Goal: Task Accomplishment & Management: Manage account settings

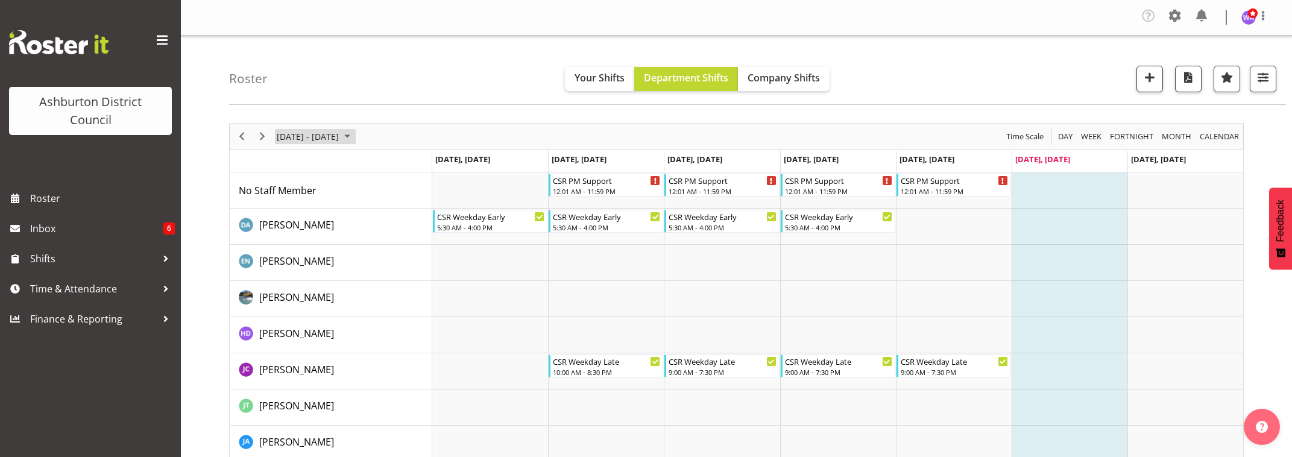
click at [315, 135] on span "[DATE] - [DATE]" at bounding box center [307, 136] width 64 height 15
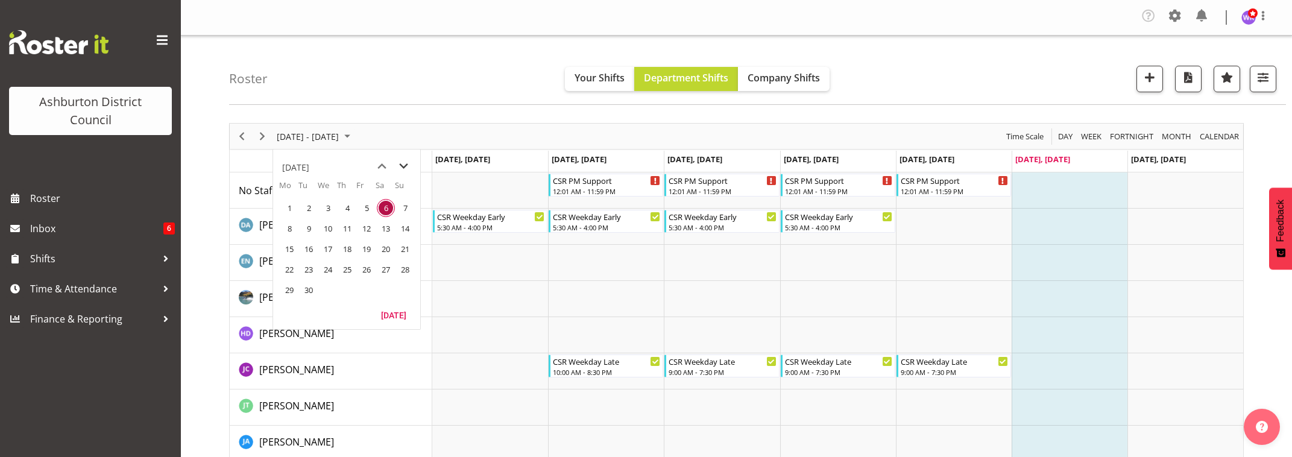
click at [403, 166] on span "next month" at bounding box center [403, 167] width 21 height 22
click at [312, 228] on span "4" at bounding box center [309, 228] width 18 height 18
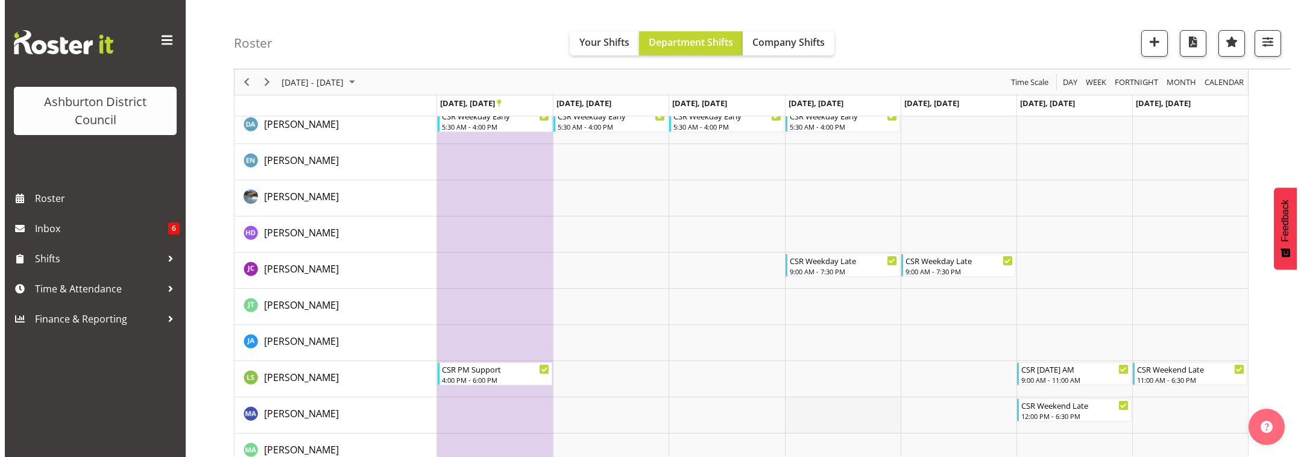
scroll to position [231, 0]
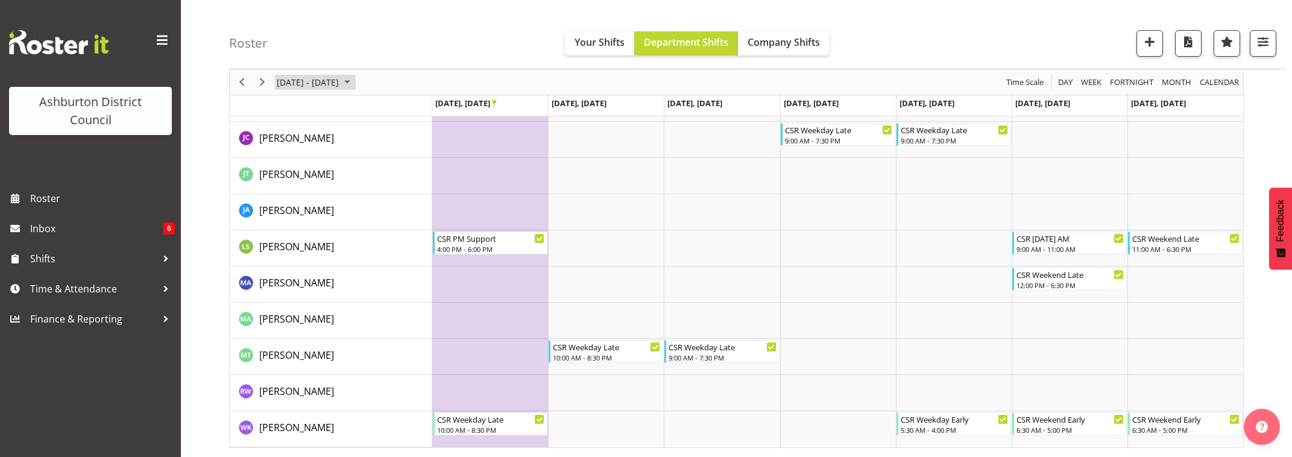
click at [310, 87] on span "[DATE] - [DATE]" at bounding box center [307, 82] width 64 height 15
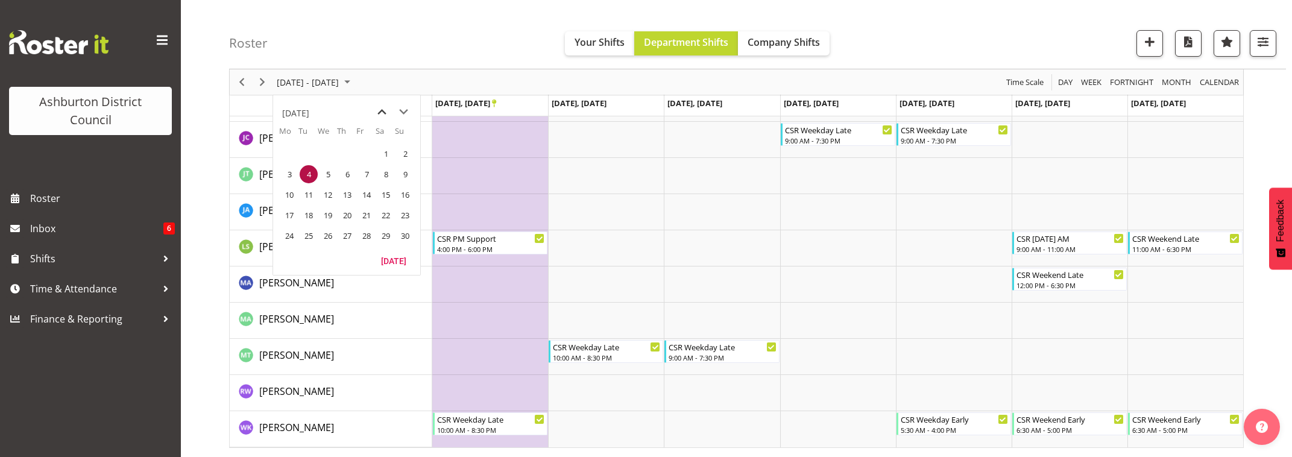
click at [379, 113] on span "previous month" at bounding box center [381, 112] width 21 height 22
click at [365, 177] on span "12" at bounding box center [366, 174] width 18 height 18
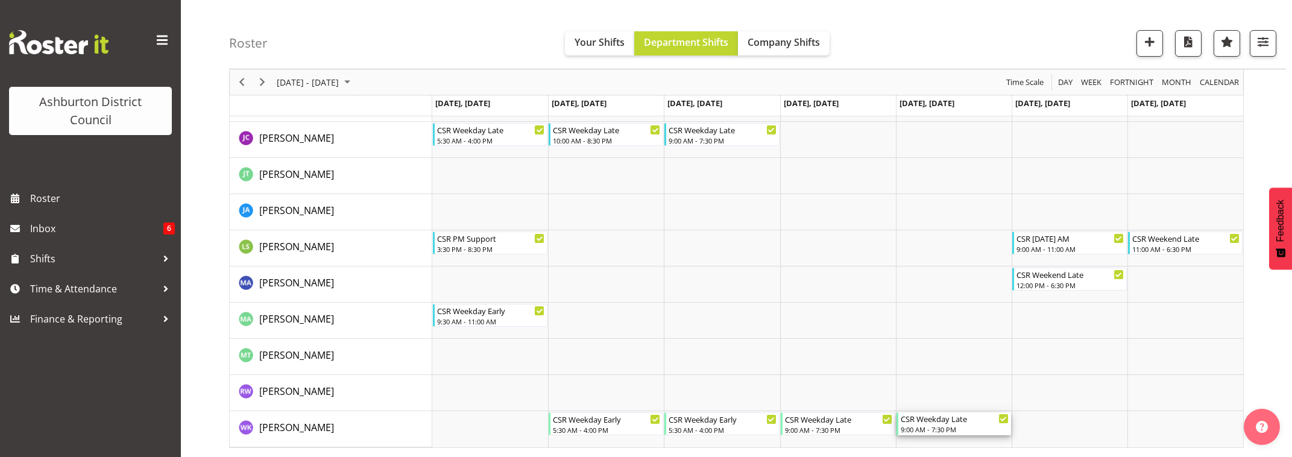
click at [963, 424] on div "CSR Weekday Late" at bounding box center [954, 418] width 108 height 12
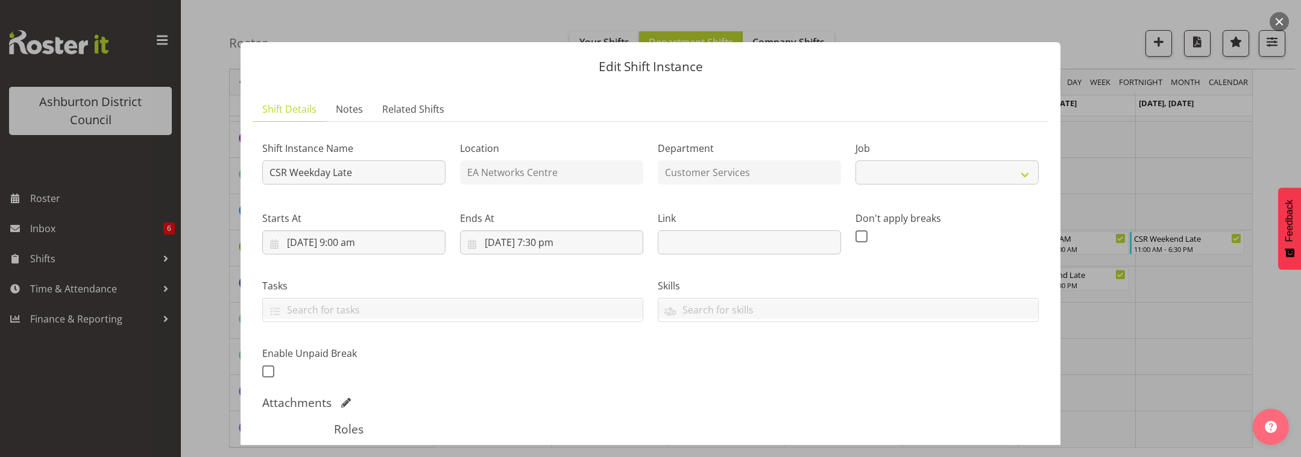
select select "30"
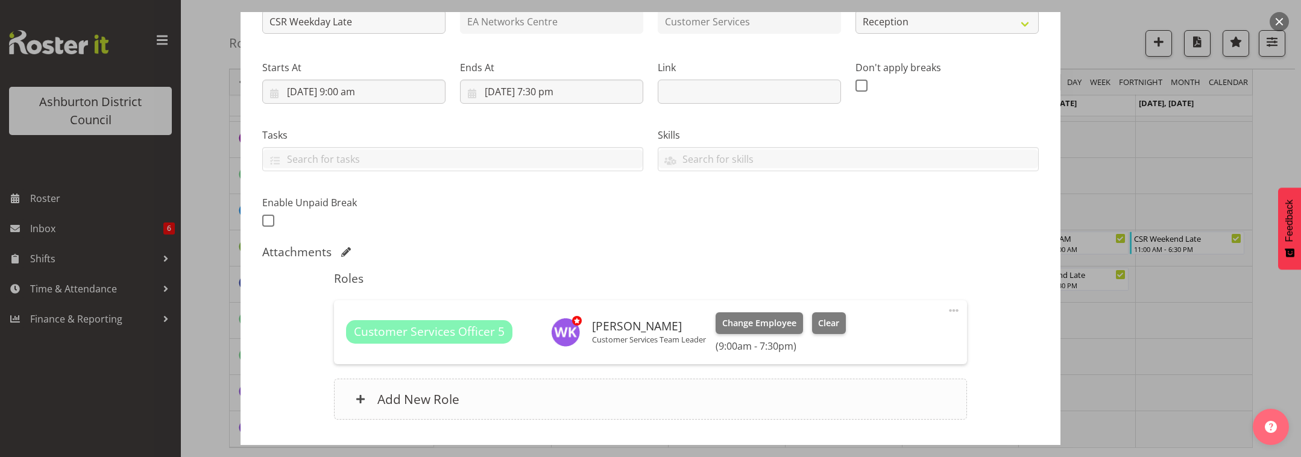
scroll to position [201, 0]
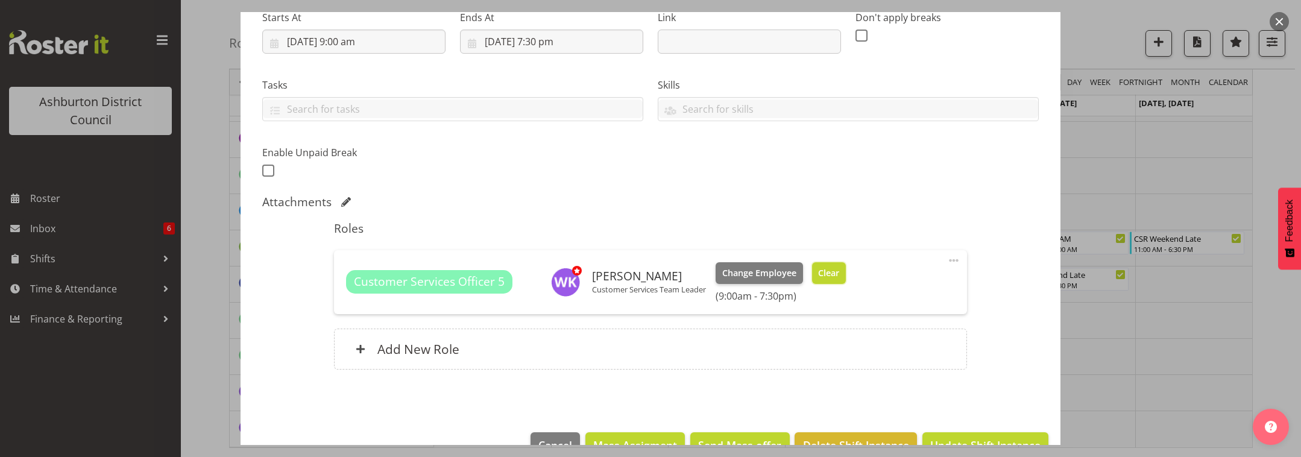
click at [829, 275] on span "Clear" at bounding box center [828, 272] width 21 height 13
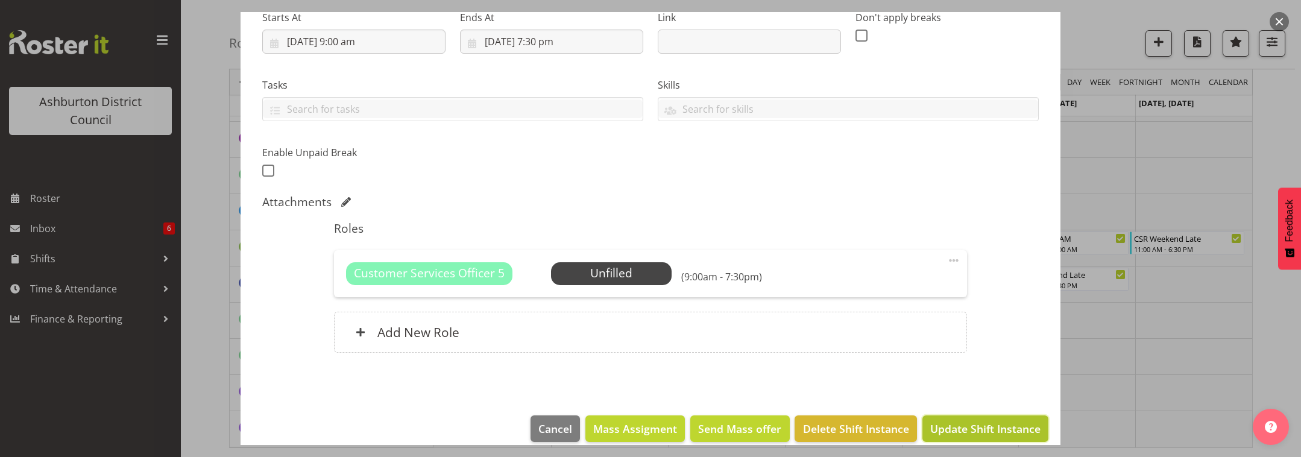
click at [998, 425] on span "Update Shift Instance" at bounding box center [985, 429] width 110 height 16
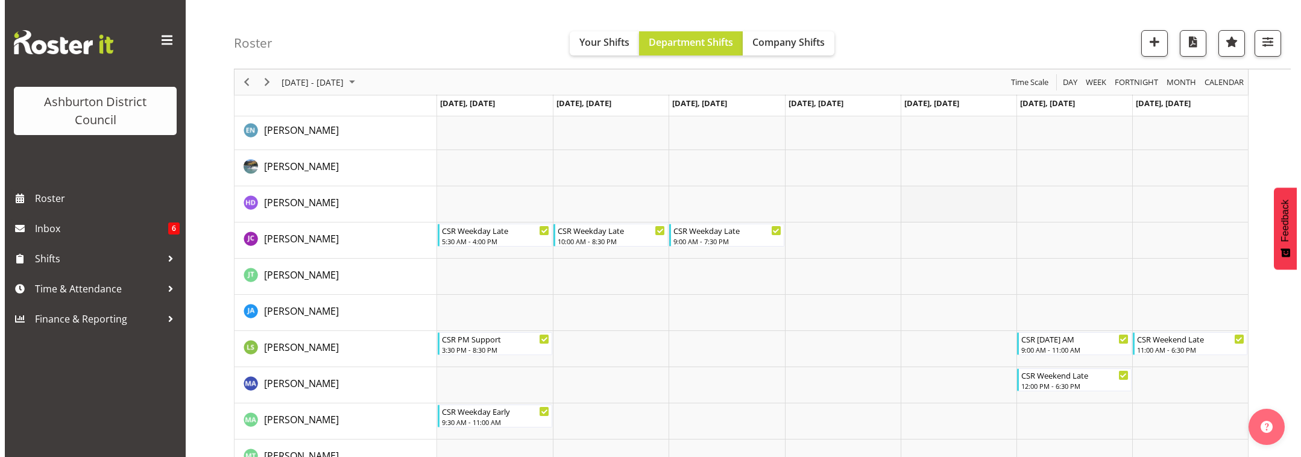
scroll to position [54, 0]
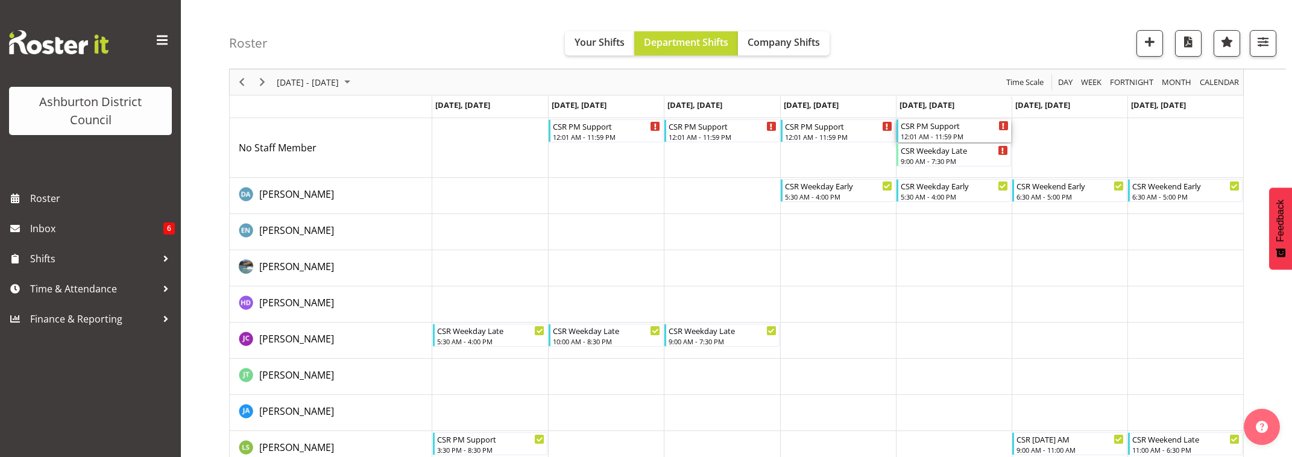
click at [951, 133] on div "12:01 AM - 11:59 PM" at bounding box center [954, 136] width 108 height 10
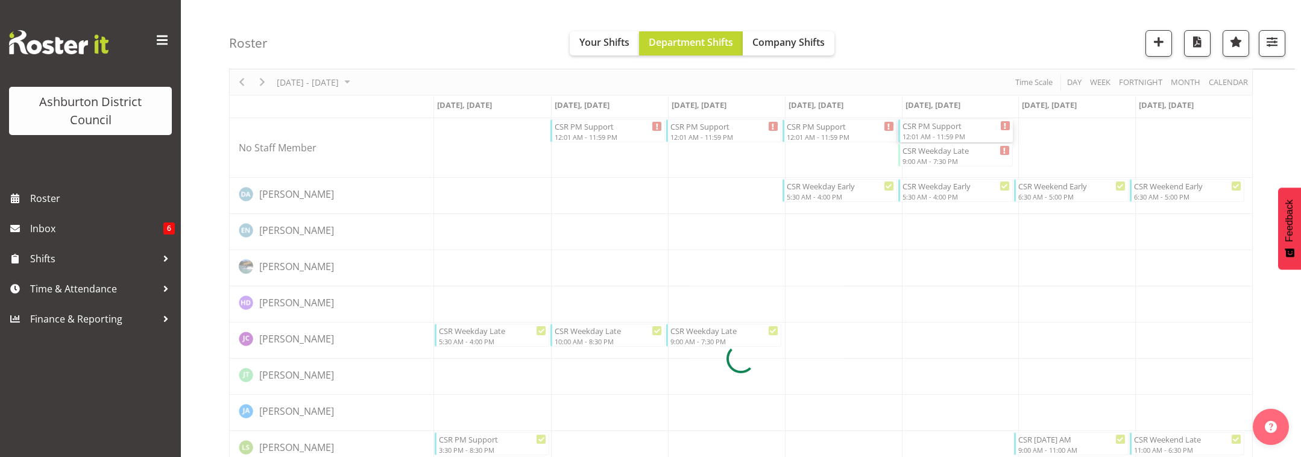
select select
select select "8"
select select "2025"
select select "1"
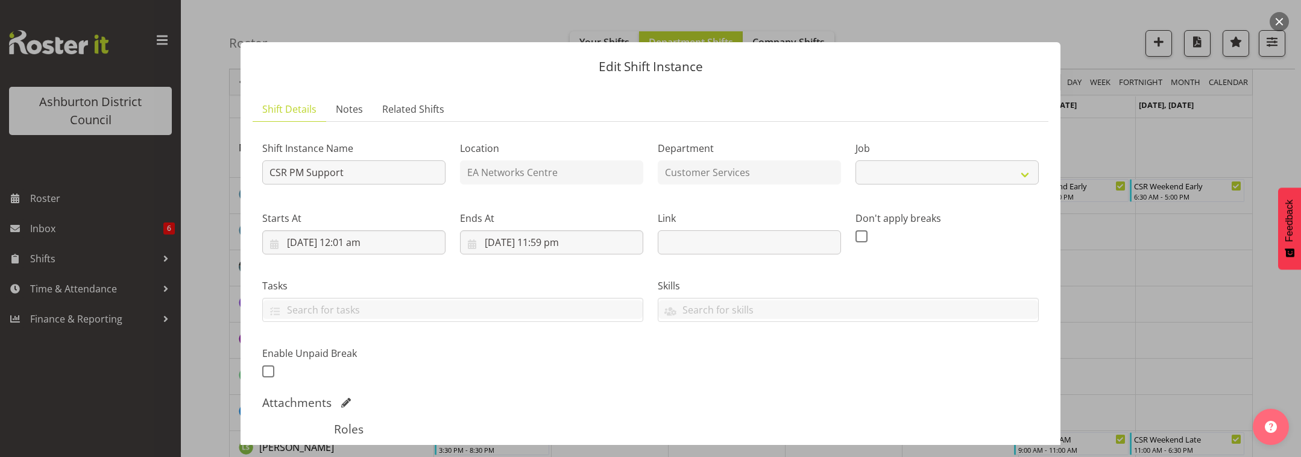
select select "30"
click at [363, 244] on input "[DATE] 12:01 am" at bounding box center [353, 242] width 183 height 24
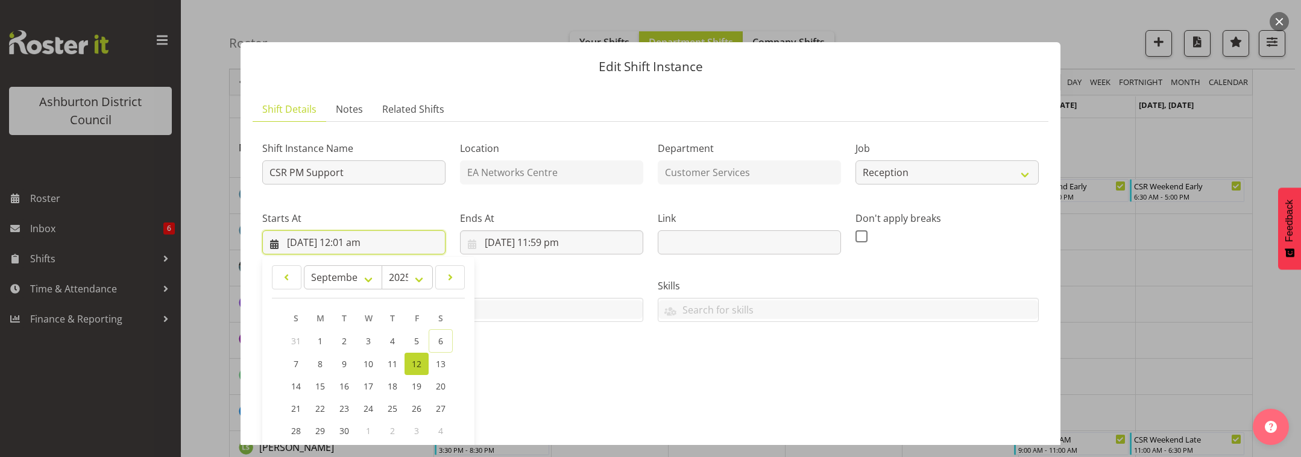
scroll to position [201, 0]
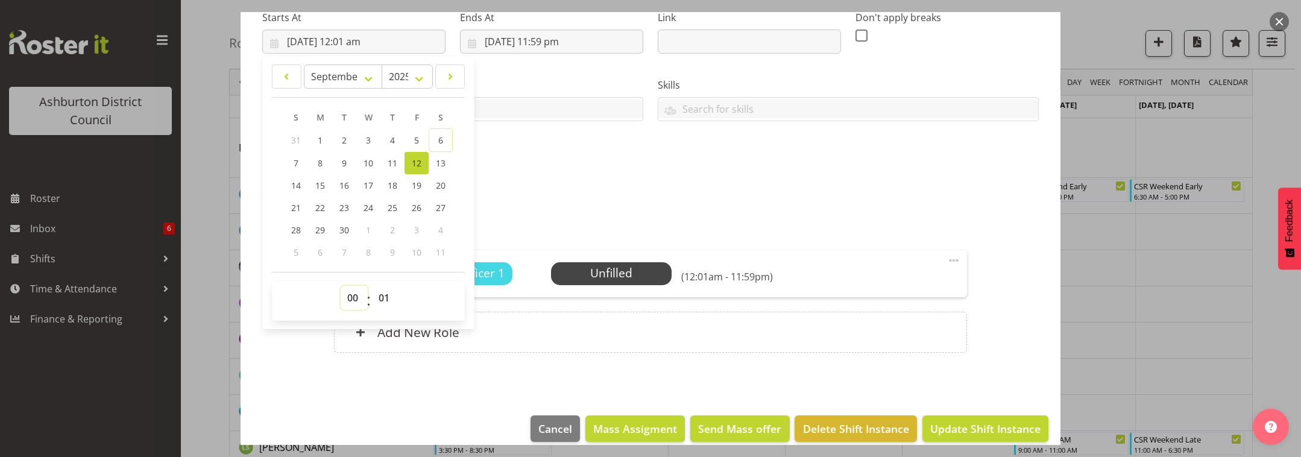
click at [353, 300] on select "00 01 02 03 04 05 06 07 08 09 10 11 12 13 14 15 16 17 18 19 20 21 22 23" at bounding box center [354, 298] width 27 height 24
select select "9"
click at [341, 286] on select "00 01 02 03 04 05 06 07 08 09 10 11 12 13 14 15 16 17 18 19 20 21 22 23" at bounding box center [354, 298] width 27 height 24
type input "[DATE] 9:01 am"
click at [386, 298] on select "00 01 02 03 04 05 06 07 08 09 10 11 12 13 14 15 16 17 18 19 20 21 22 23 24 25 2…" at bounding box center [385, 298] width 27 height 24
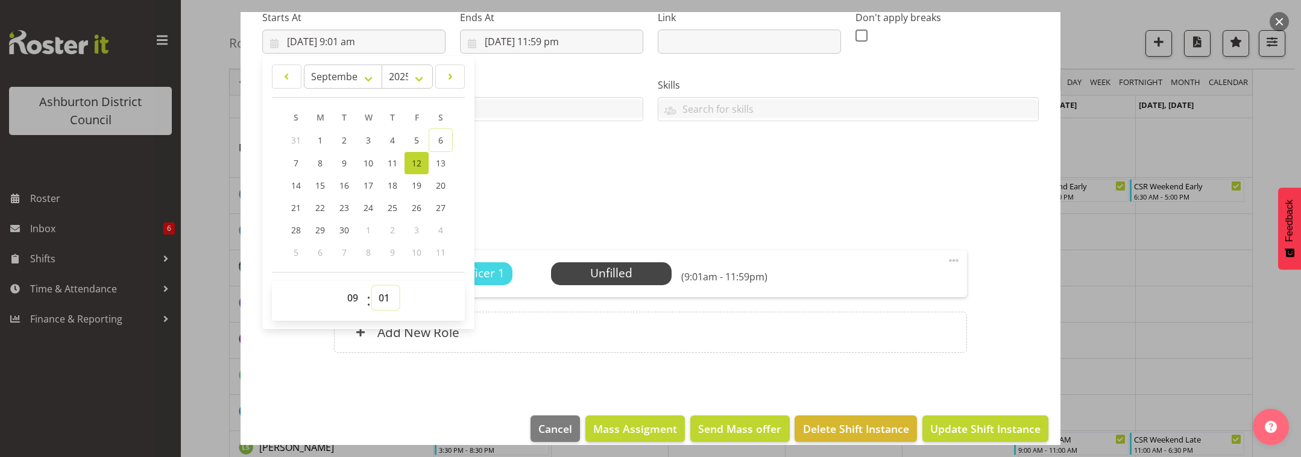
select select "0"
click at [372, 286] on select "00 01 02 03 04 05 06 07 08 09 10 11 12 13 14 15 16 17 18 19 20 21 22 23 24 25 2…" at bounding box center [385, 298] width 27 height 24
type input "[DATE] 9:00 am"
click at [529, 42] on input "[DATE] 11:59 pm" at bounding box center [551, 42] width 183 height 24
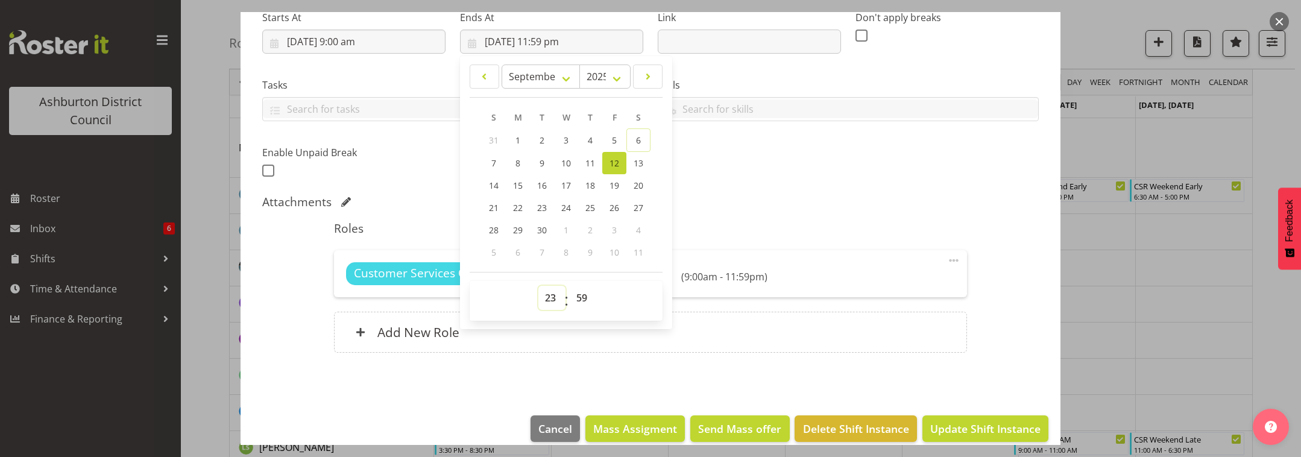
click at [546, 296] on select "00 01 02 03 04 05 06 07 08 09 10 11 12 13 14 15 16 17 18 19 20 21 22 23" at bounding box center [551, 298] width 27 height 24
select select "19"
click at [538, 286] on select "00 01 02 03 04 05 06 07 08 09 10 11 12 13 14 15 16 17 18 19 20 21 22 23" at bounding box center [551, 298] width 27 height 24
type input "[DATE] 7:59 pm"
click at [582, 300] on select "00 01 02 03 04 05 06 07 08 09 10 11 12 13 14 15 16 17 18 19 20 21 22 23 24 25 2…" at bounding box center [583, 298] width 27 height 24
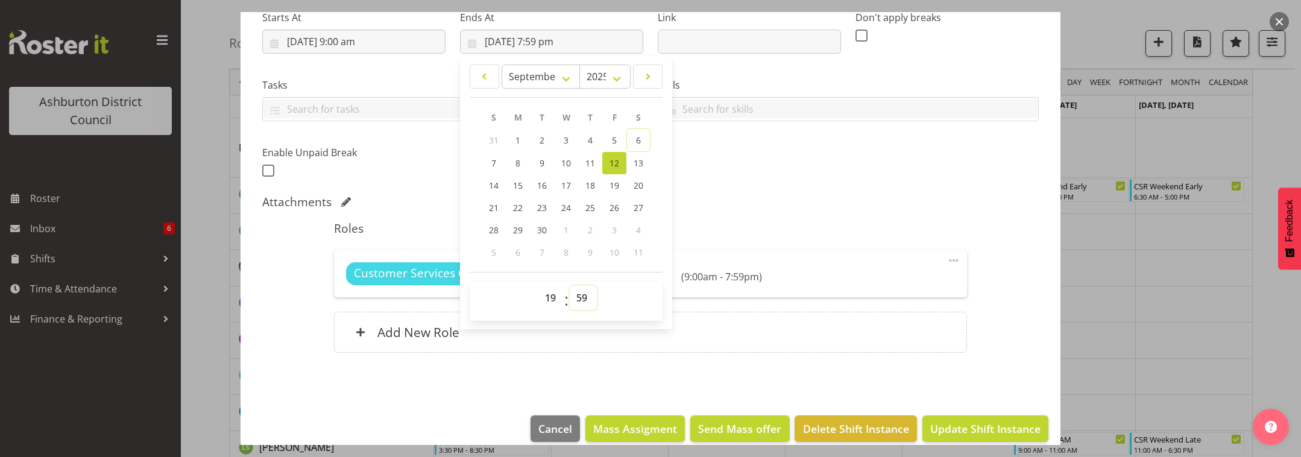
scroll to position [151, 0]
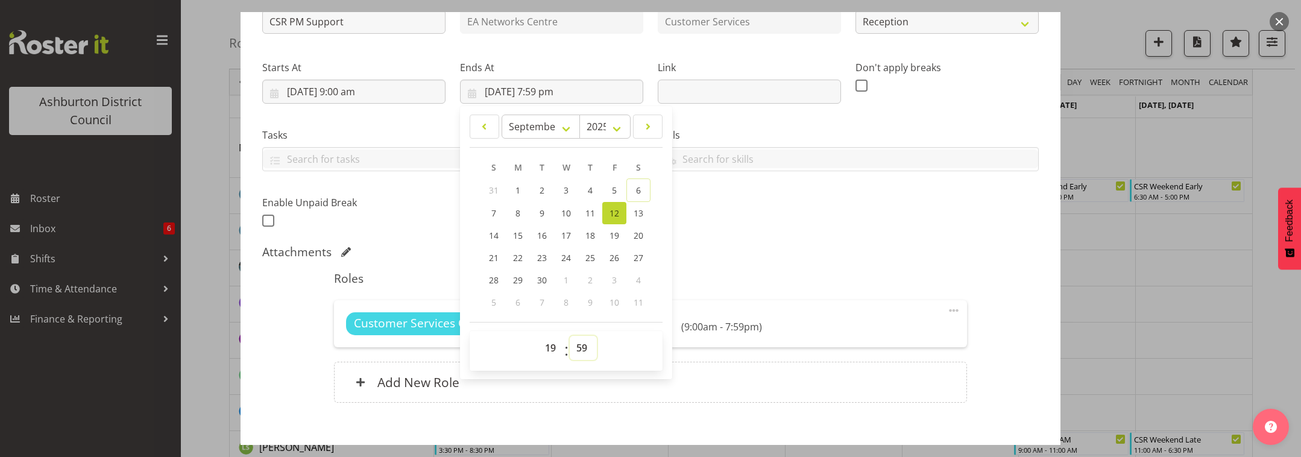
click at [581, 351] on select "00 01 02 03 04 05 06 07 08 09 10 11 12 13 14 15 16 17 18 19 20 21 22 23 24 25 2…" at bounding box center [583, 348] width 27 height 24
select select "30"
click at [570, 336] on select "00 01 02 03 04 05 06 07 08 09 10 11 12 13 14 15 16 17 18 19 20 21 22 23 24 25 2…" at bounding box center [583, 348] width 27 height 24
type input "[DATE] 7:30 pm"
click at [990, 256] on div "Attachments" at bounding box center [650, 252] width 776 height 14
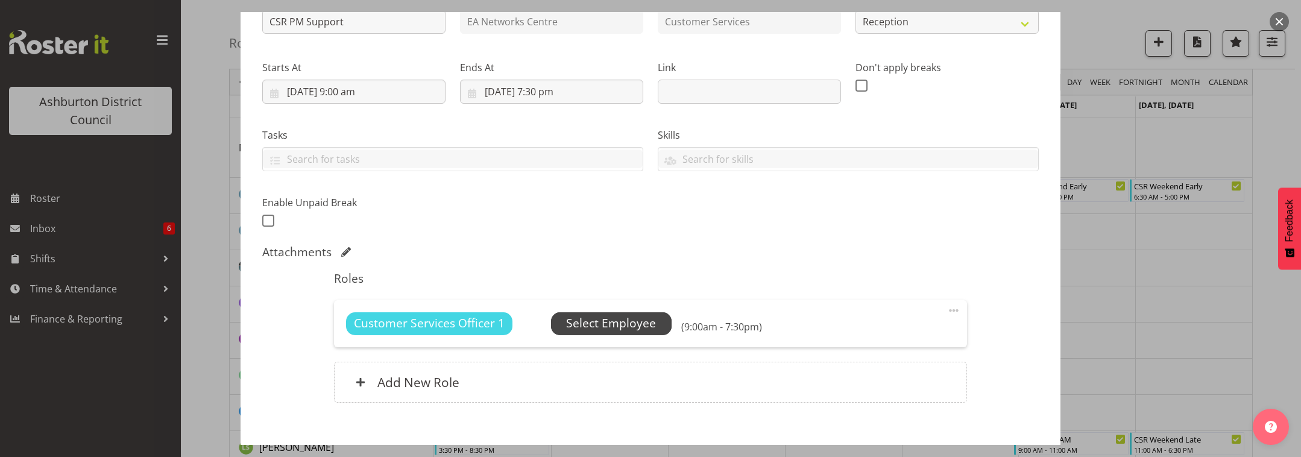
click at [594, 333] on span "Select Employee" at bounding box center [611, 323] width 121 height 23
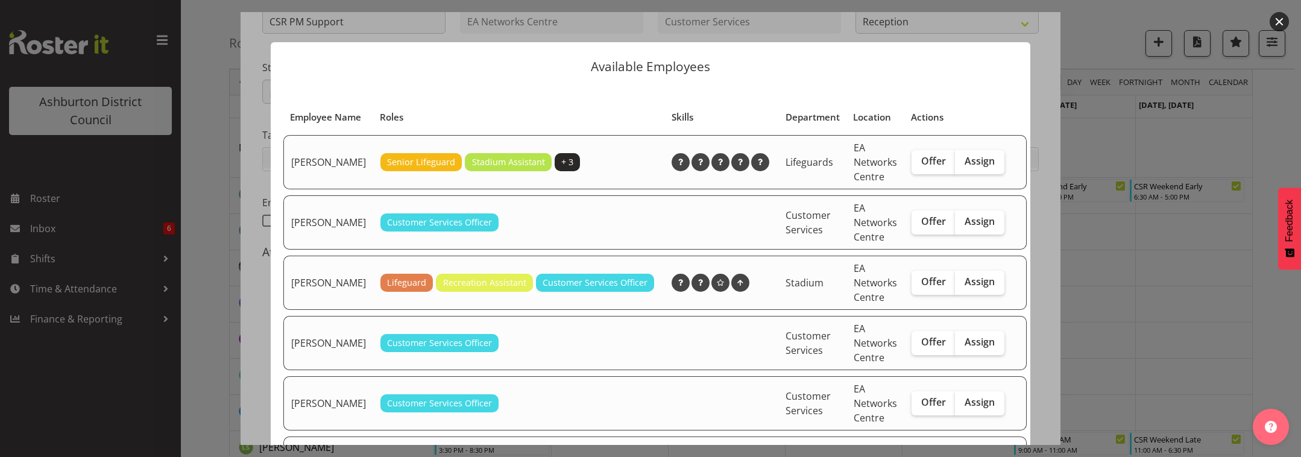
scroll to position [101, 0]
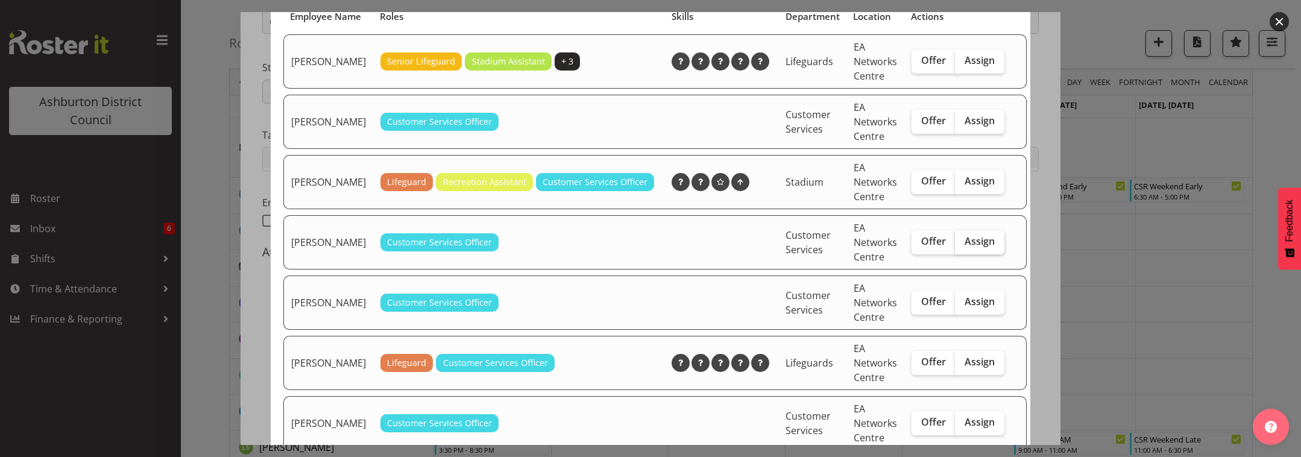
click at [967, 247] on span "Assign" at bounding box center [979, 241] width 30 height 12
click at [963, 245] on input "Assign" at bounding box center [959, 241] width 8 height 8
checkbox input "true"
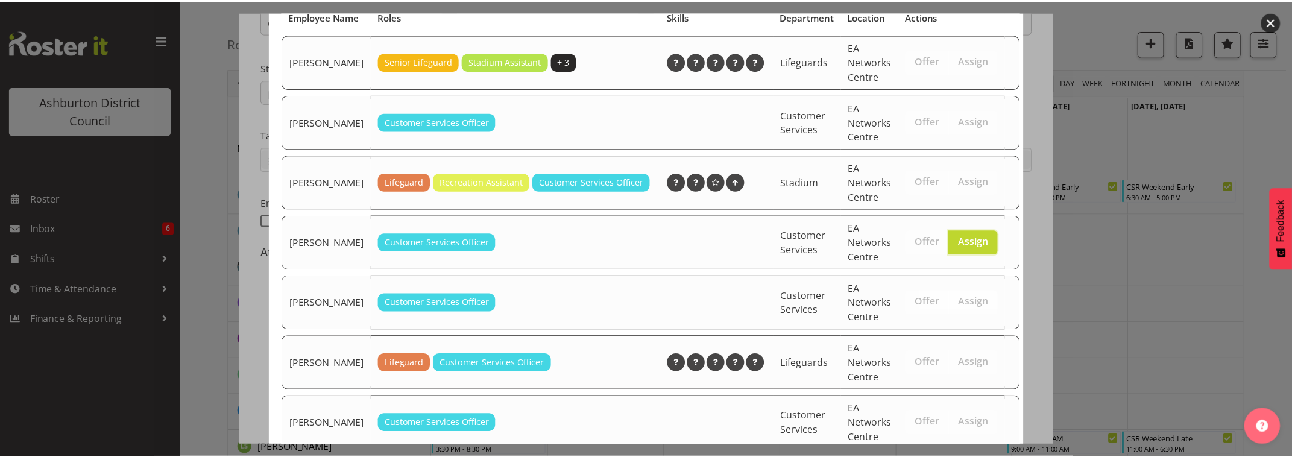
scroll to position [270, 0]
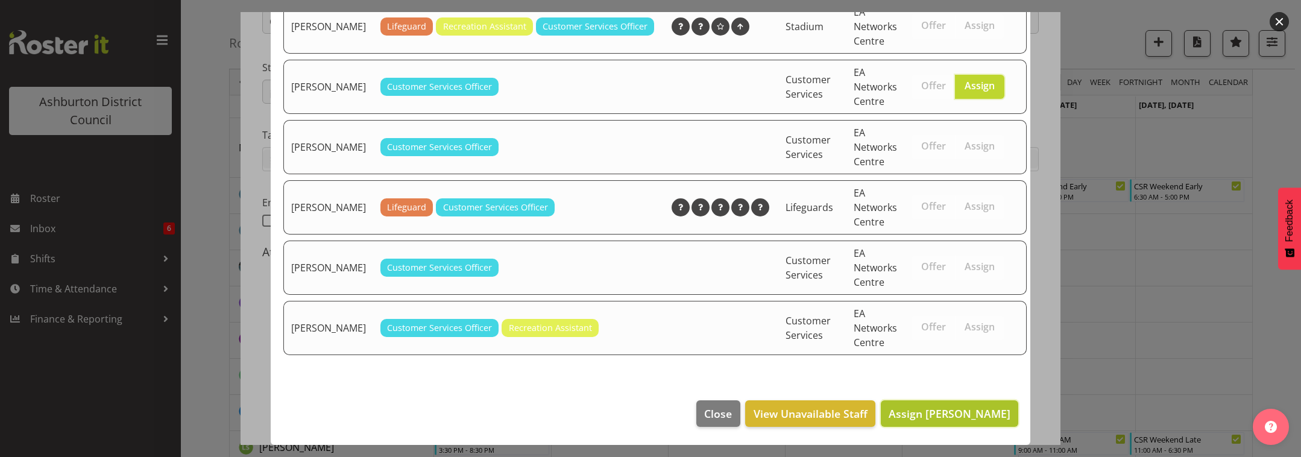
click at [964, 415] on span "Assign [PERSON_NAME]" at bounding box center [949, 413] width 122 height 14
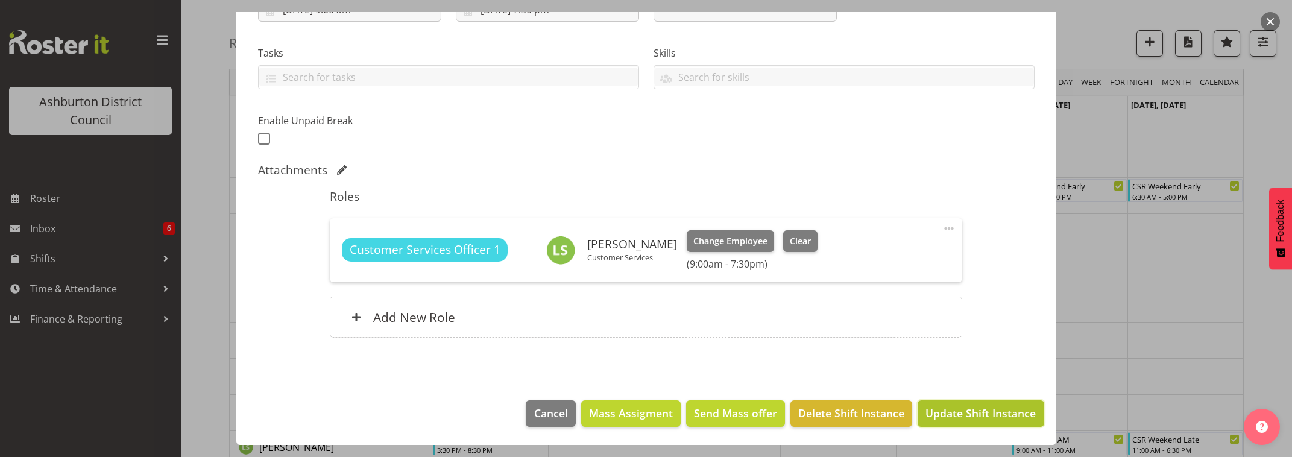
click at [986, 409] on span "Update Shift Instance" at bounding box center [980, 413] width 110 height 16
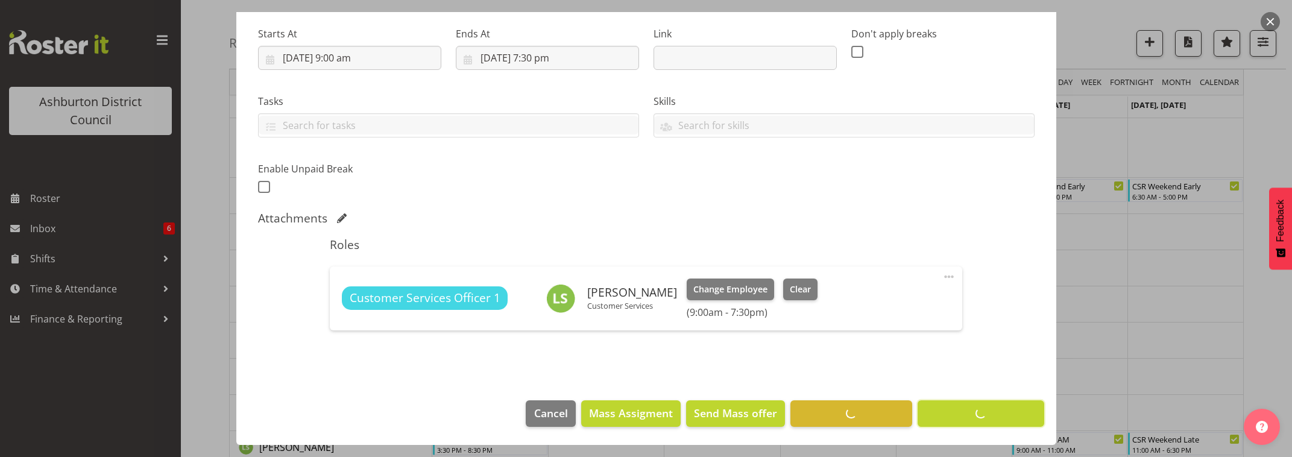
scroll to position [184, 0]
